Goal: Information Seeking & Learning: Understand process/instructions

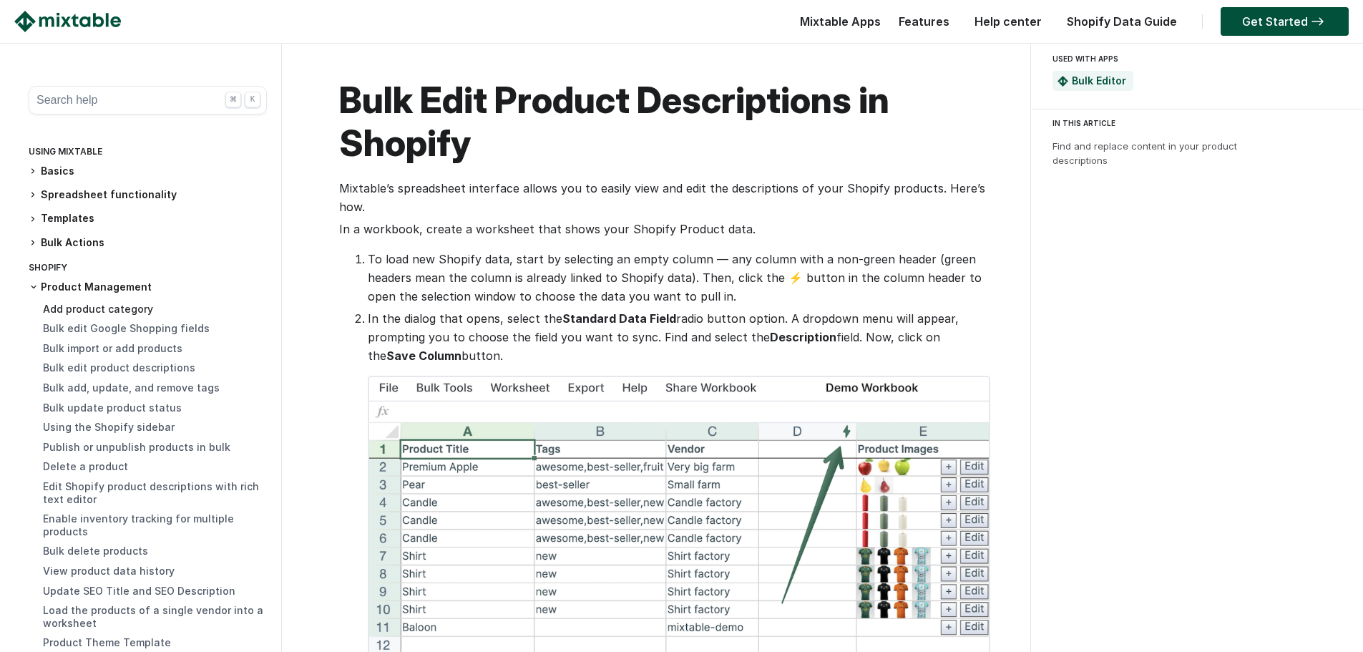
click at [85, 306] on link "Add product category" at bounding box center [98, 309] width 110 height 12
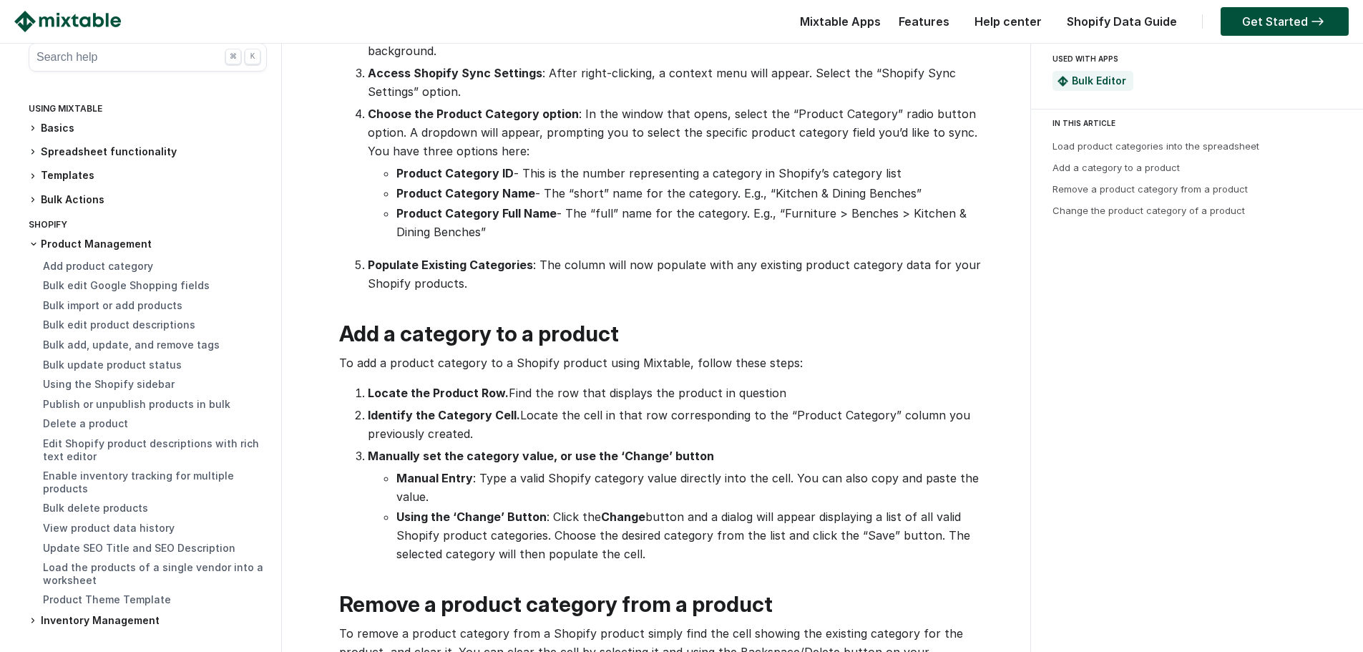
scroll to position [716, 0]
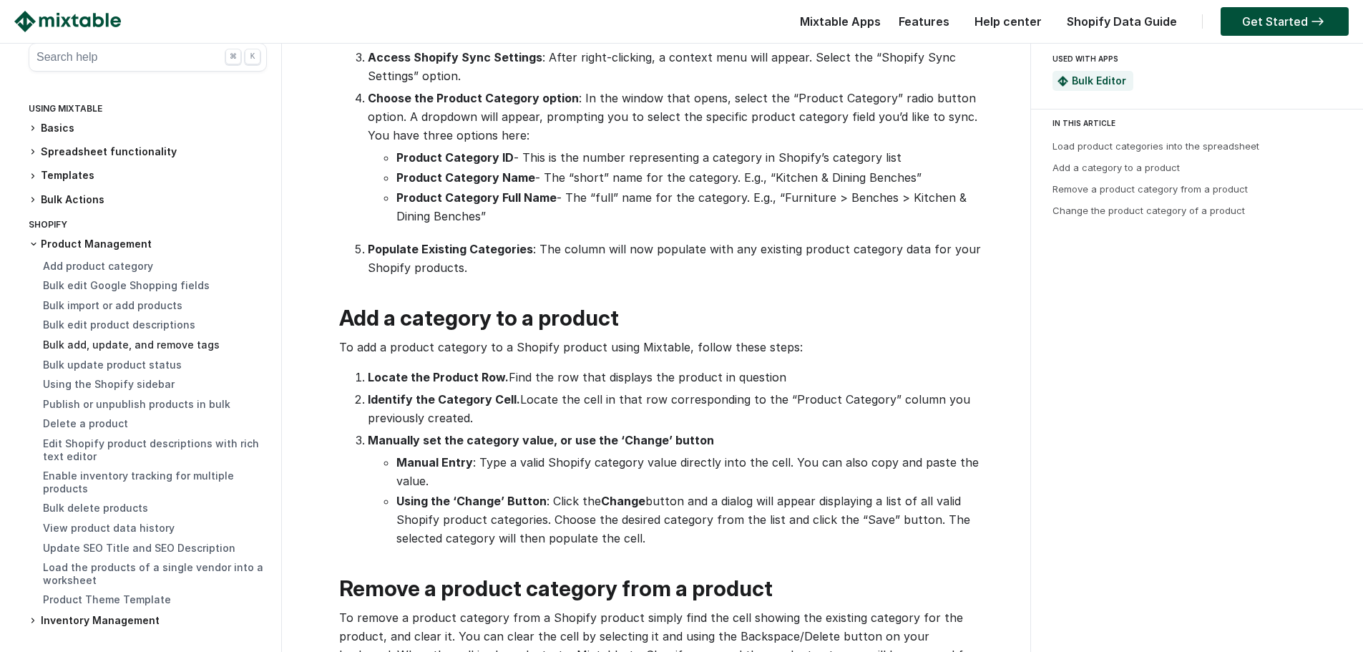
click at [124, 344] on link "Bulk add, update, and remove tags" at bounding box center [131, 344] width 177 height 12
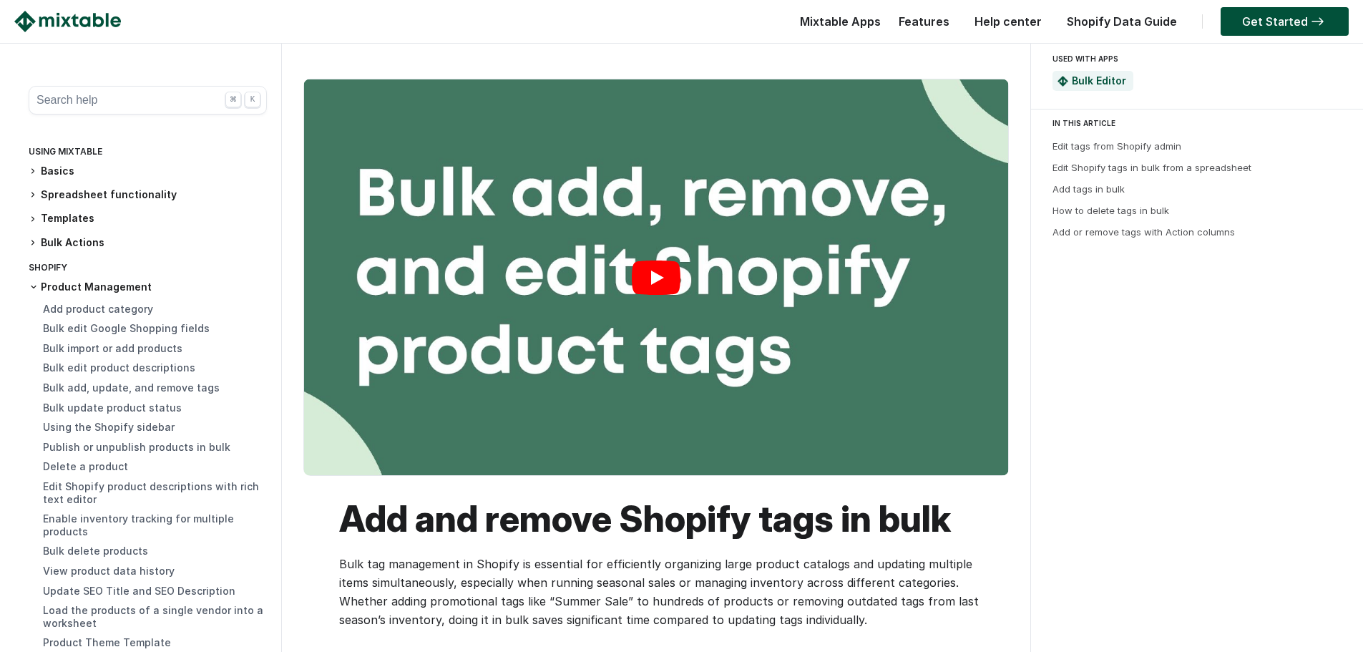
click at [652, 275] on link "Play" at bounding box center [656, 277] width 704 height 396
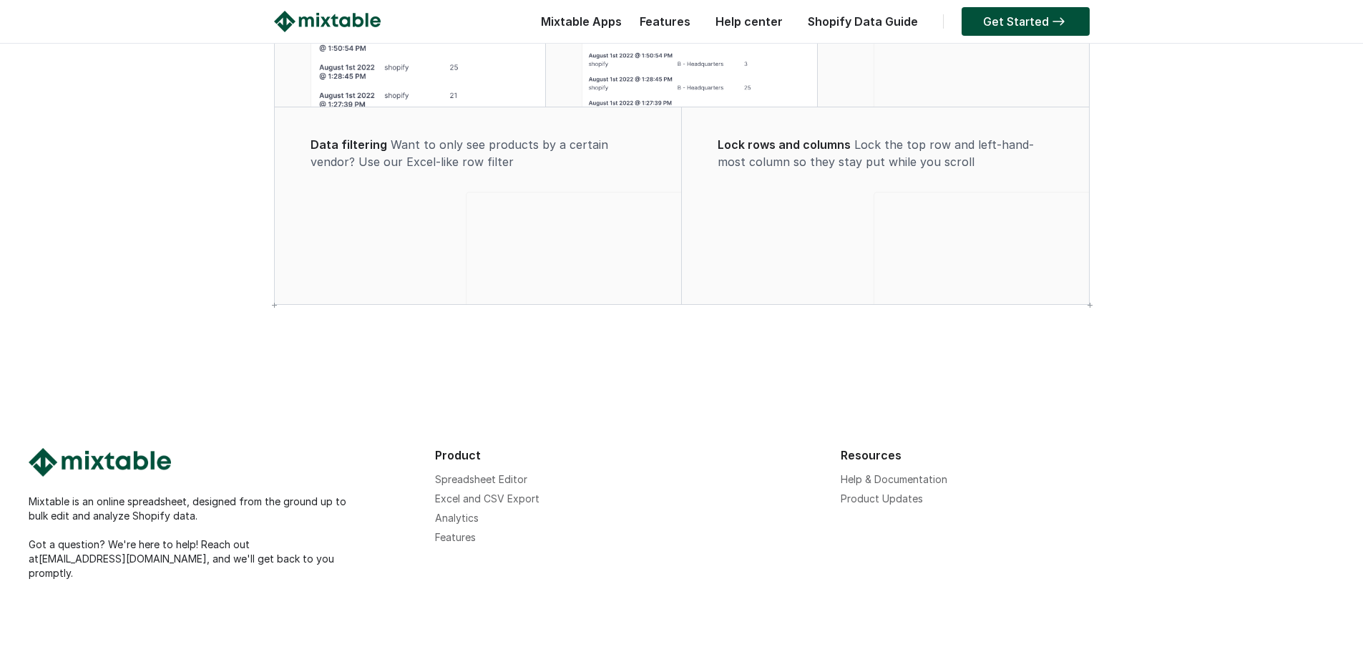
scroll to position [1941, 0]
click at [485, 504] on link "Excel and CSV Export" at bounding box center [487, 498] width 104 height 12
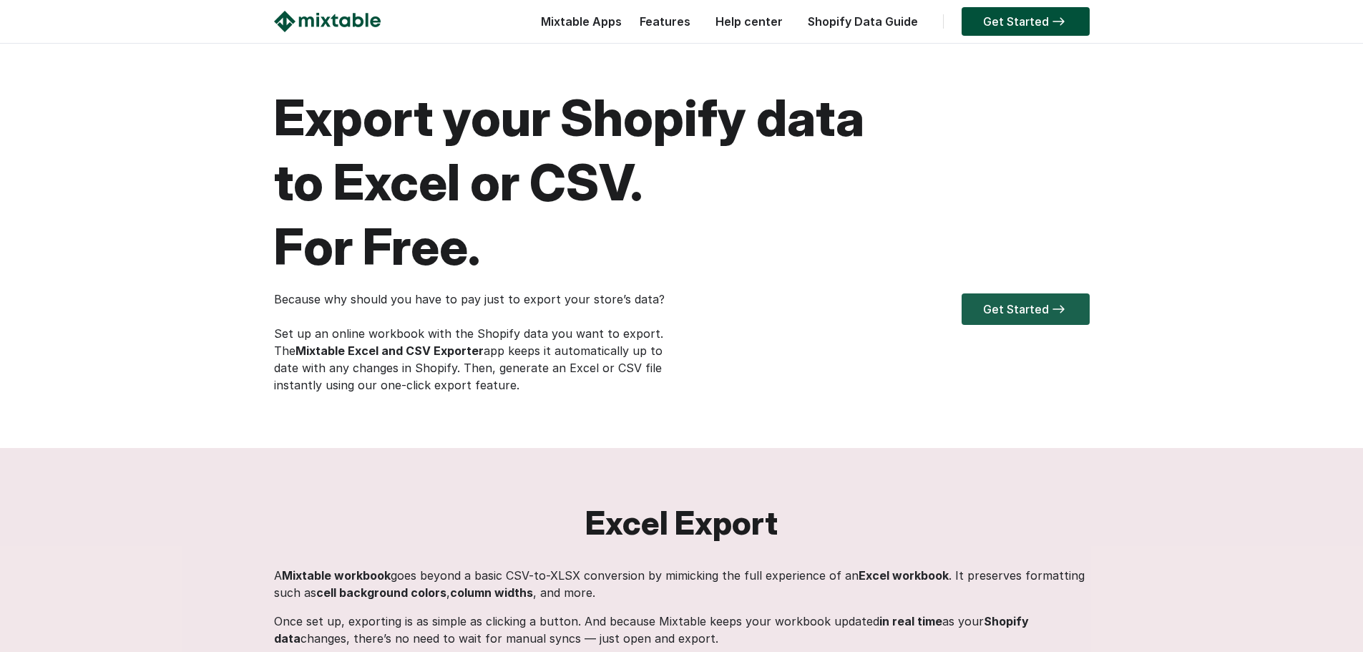
click at [990, 311] on link "Get Started" at bounding box center [1026, 308] width 128 height 31
